Goal: Information Seeking & Learning: Learn about a topic

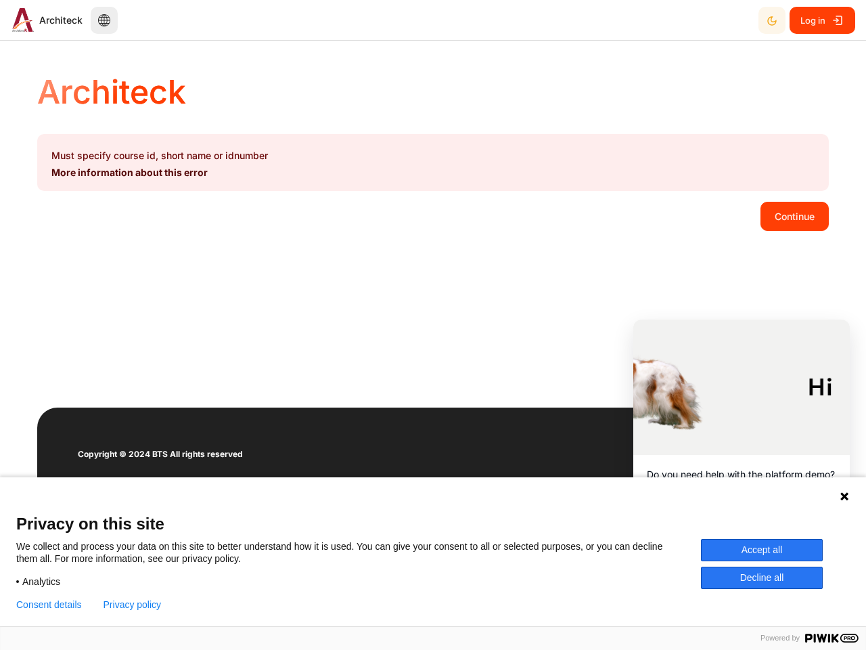
click at [433, 325] on div "Architeck Must specify course id, short name or idnumber More information about…" at bounding box center [433, 229] width 866 height 357
click at [772, 20] on icon "Dark Mode" at bounding box center [772, 21] width 11 height 11
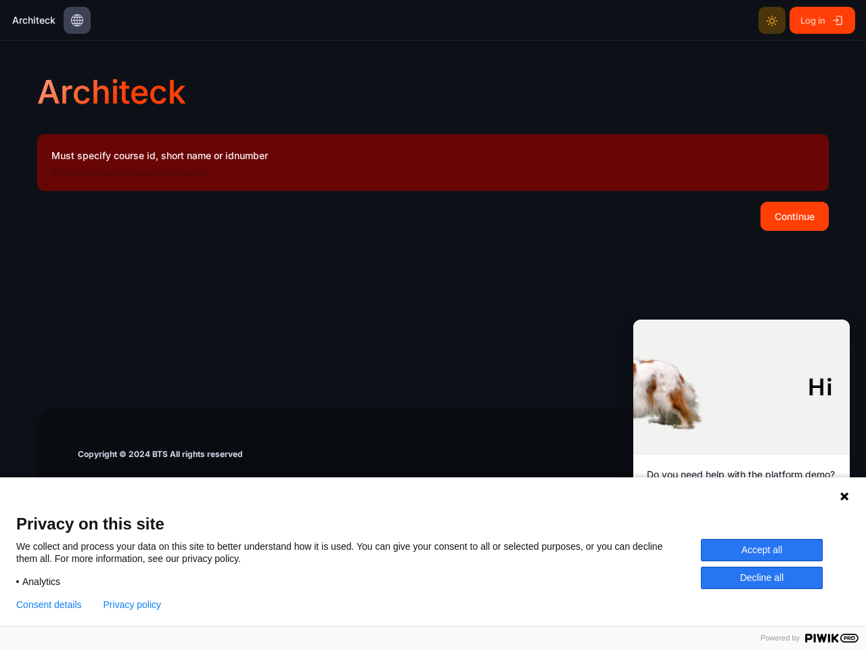
click at [795, 216] on button "Continue" at bounding box center [795, 216] width 68 height 28
click at [845, 496] on icon at bounding box center [845, 496] width 8 height 8
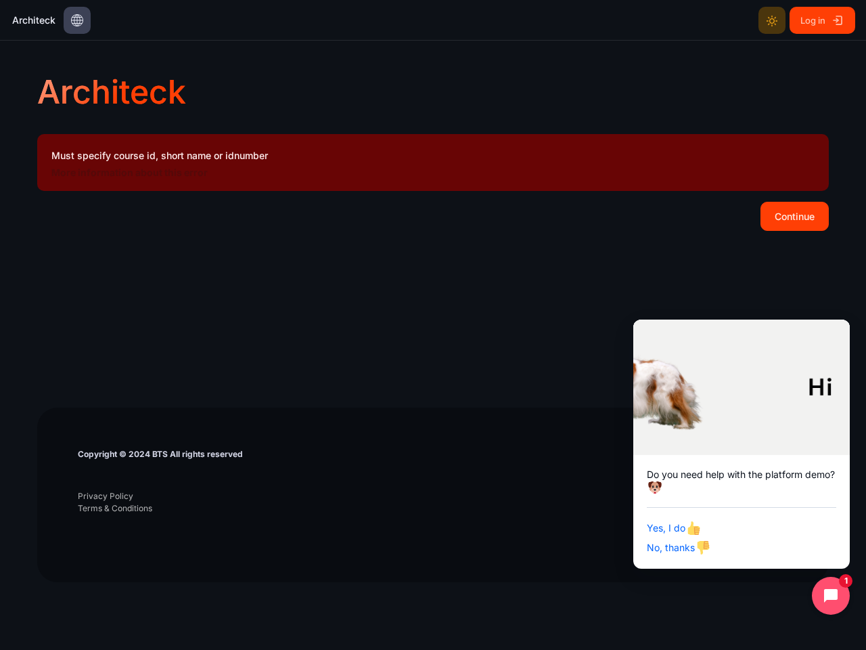
click at [762, 550] on div "Yes, I do No, thanks" at bounding box center [742, 531] width 190 height 48
click at [762, 577] on footer "Copyright © 2024 BTS All rights reserved Privacy Policy Terms & Conditions" at bounding box center [433, 494] width 792 height 175
click at [49, 604] on div at bounding box center [433, 619] width 792 height 62
